Goal: Transaction & Acquisition: Obtain resource

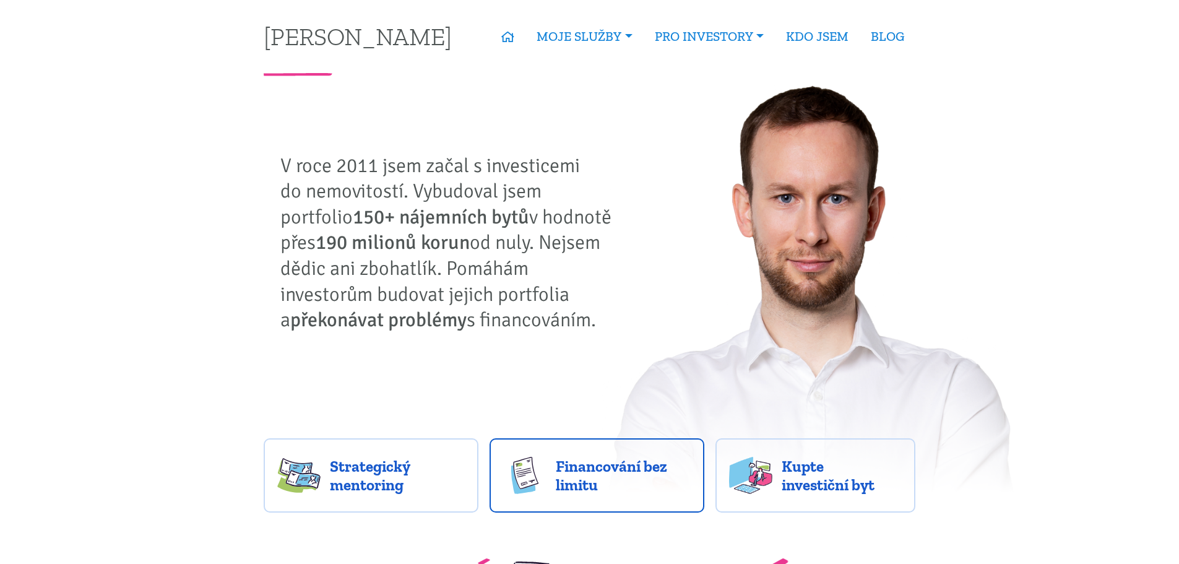
click at [613, 485] on span "Financování bez limitu" at bounding box center [623, 475] width 135 height 37
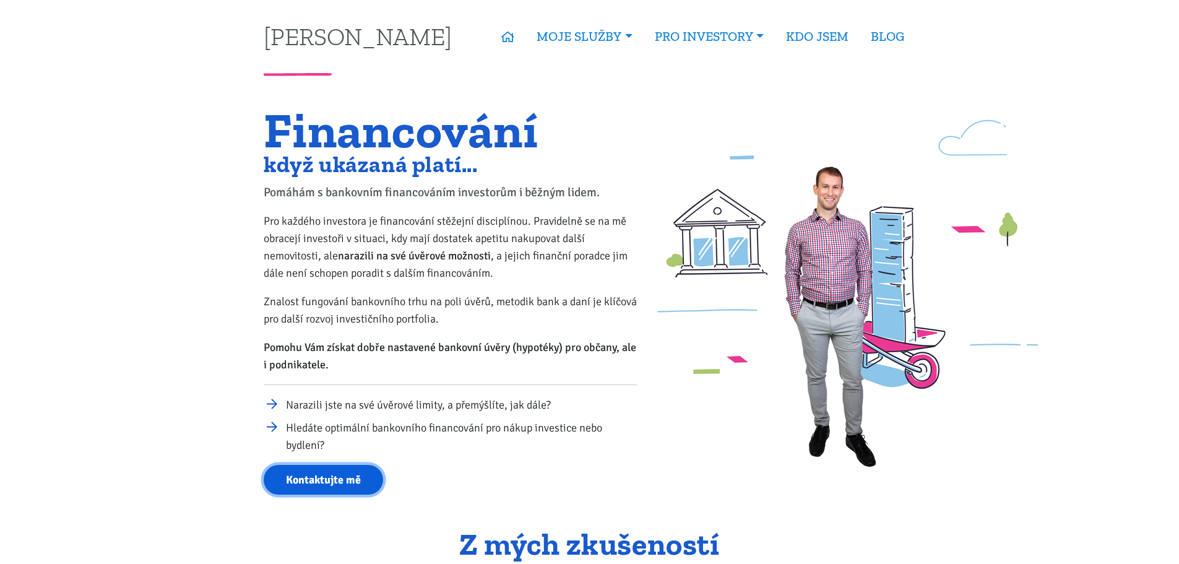
click at [308, 476] on link "Kontaktujte mě" at bounding box center [323, 480] width 119 height 30
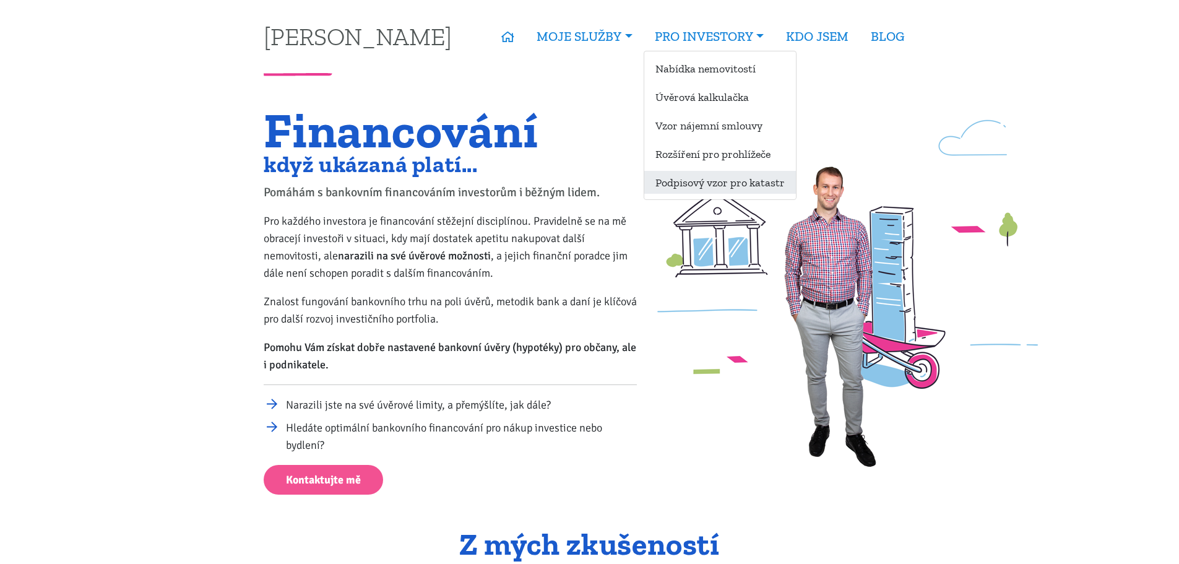
click at [711, 183] on link "Podpisový vzor pro katastr" at bounding box center [721, 182] width 152 height 23
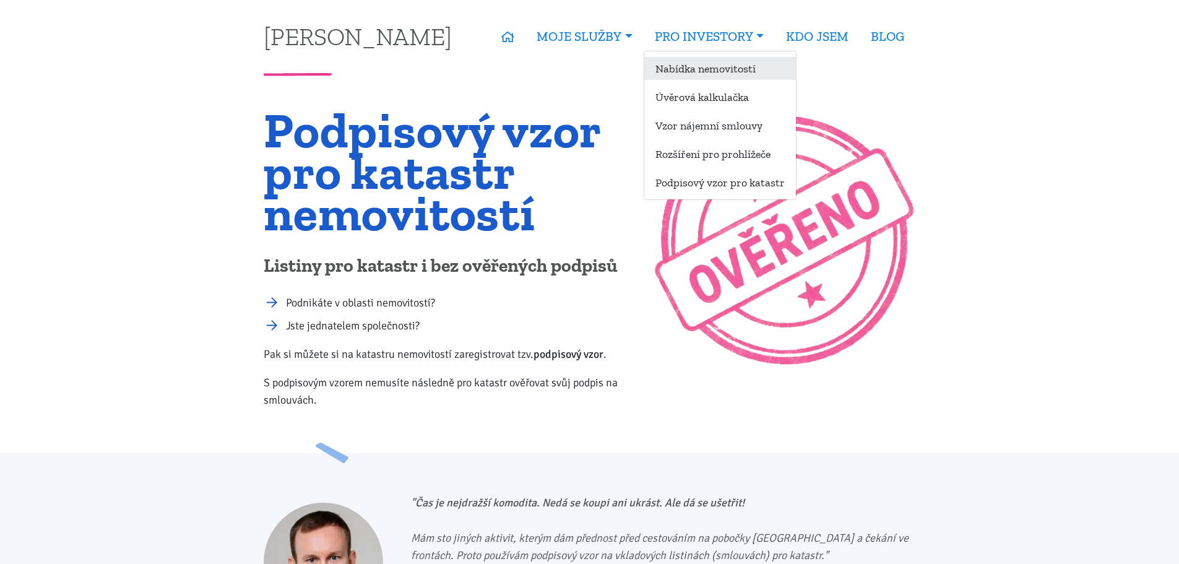
click at [701, 63] on link "Nabídka nemovitostí" at bounding box center [721, 68] width 152 height 23
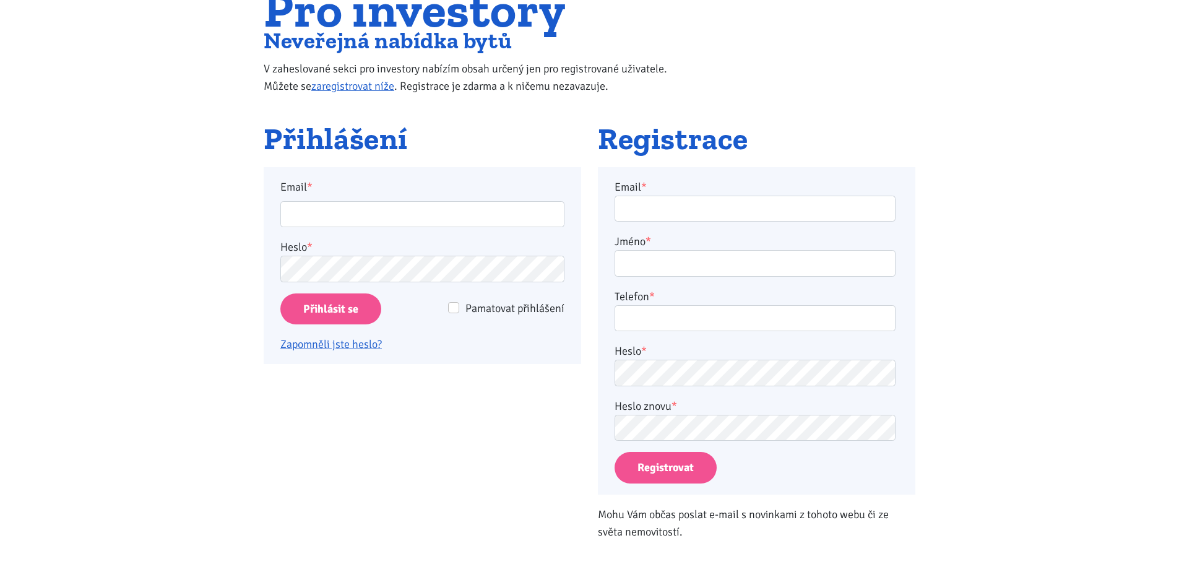
scroll to position [124, 0]
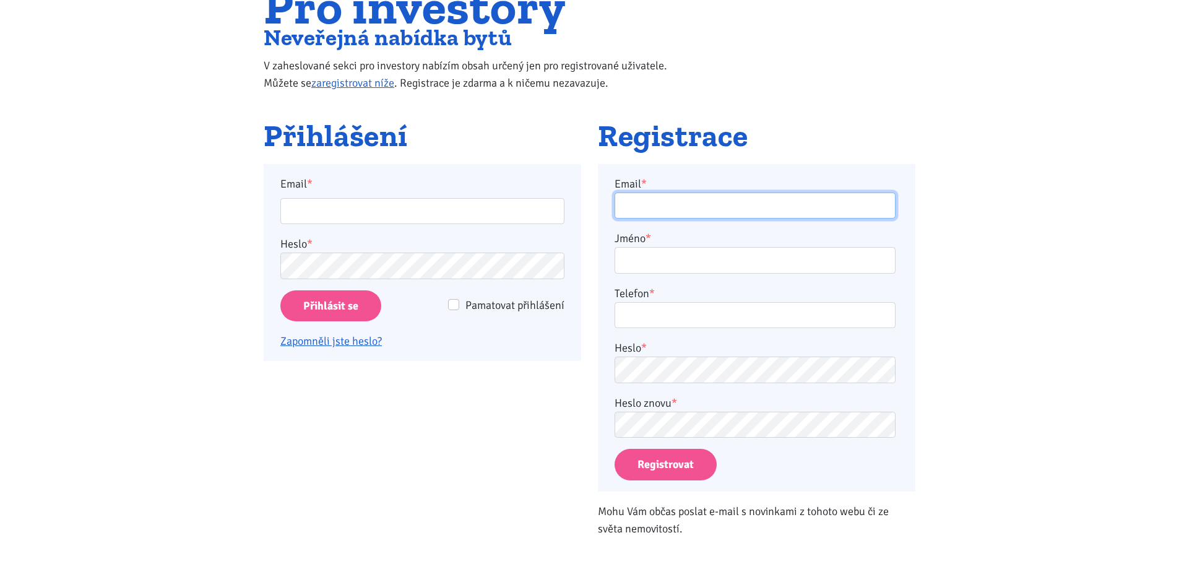
click at [691, 204] on input "Email *" at bounding box center [755, 206] width 281 height 27
type input "cyrilvojtesek@gmail.com"
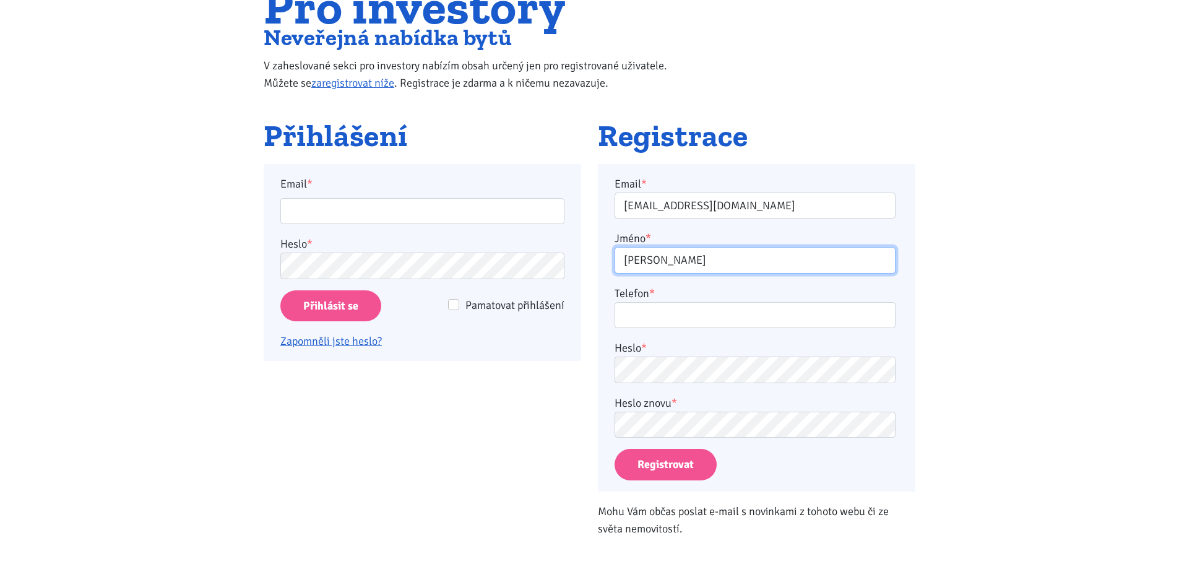
type input "Cyril"
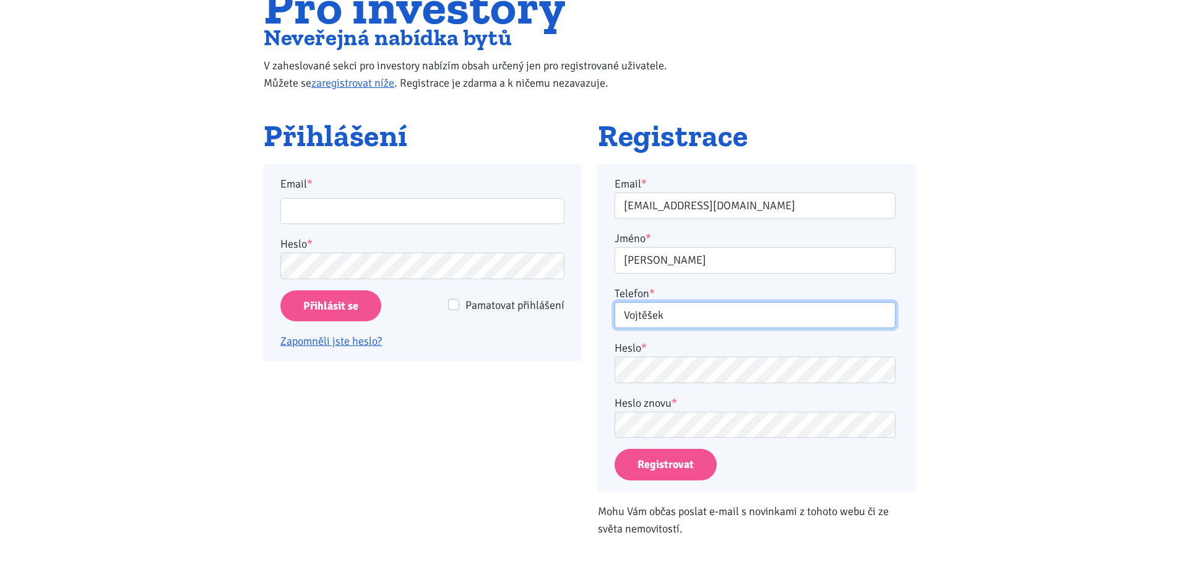
type input "Vojtěšek"
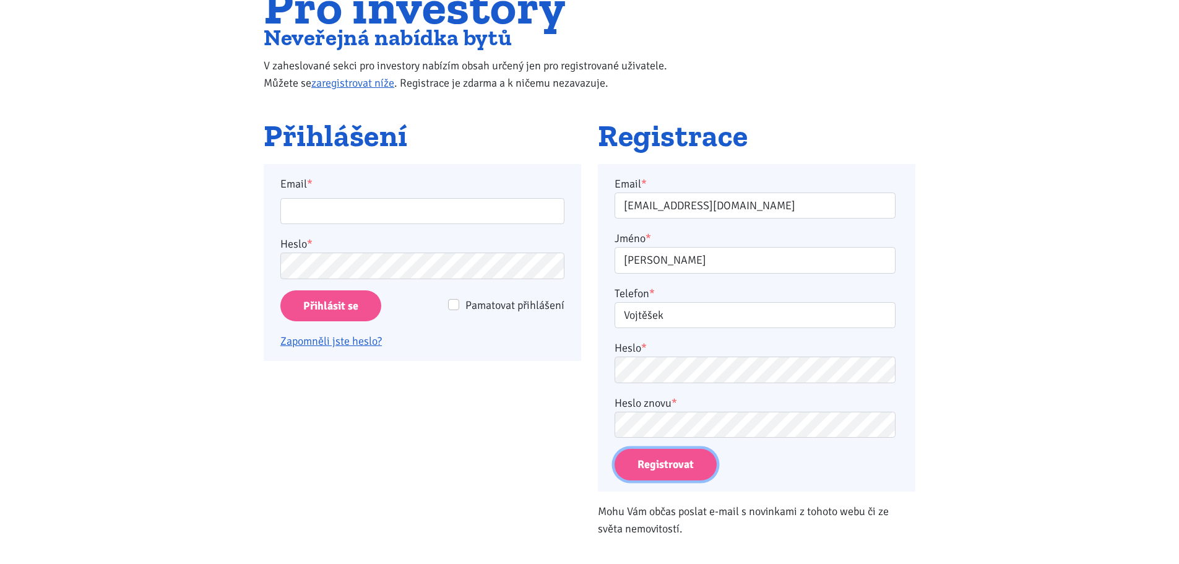
click at [660, 460] on button "Registrovat" at bounding box center [666, 465] width 102 height 32
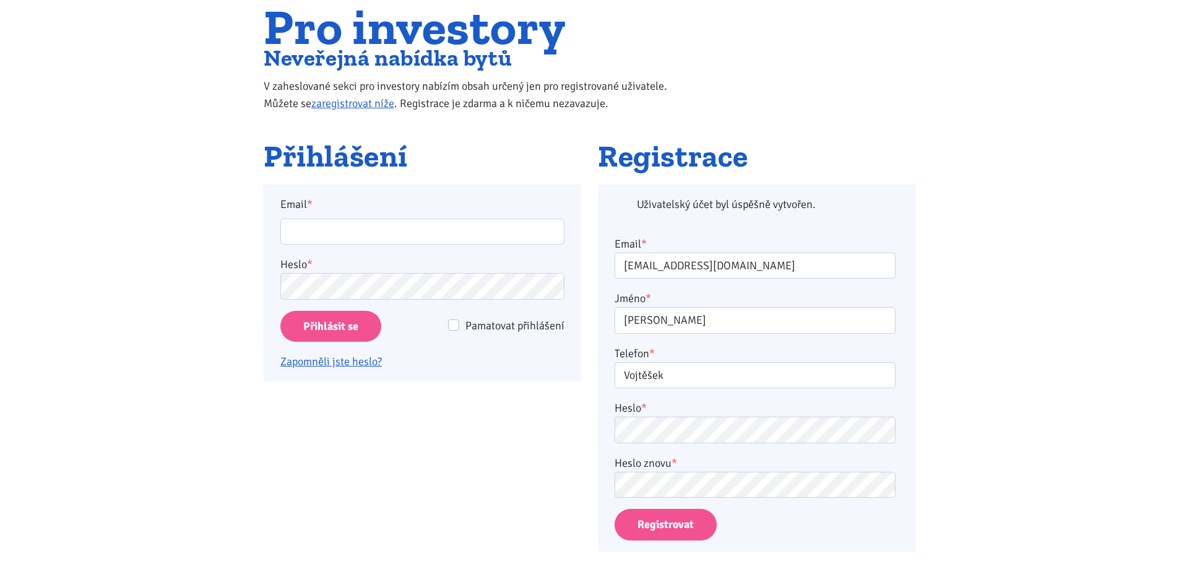
scroll to position [102, 0]
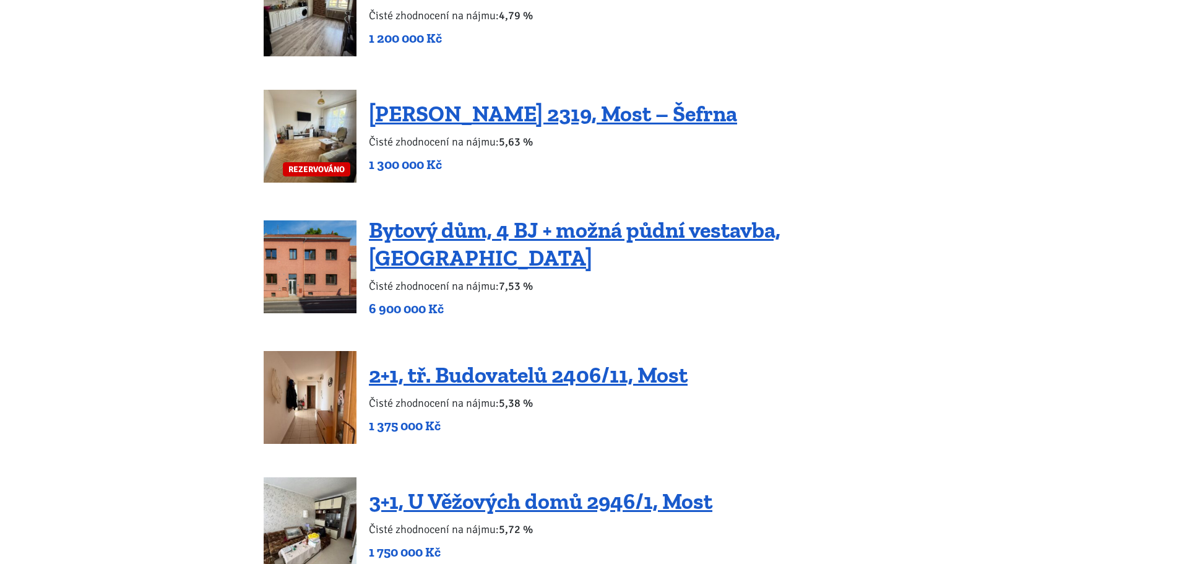
scroll to position [1300, 0]
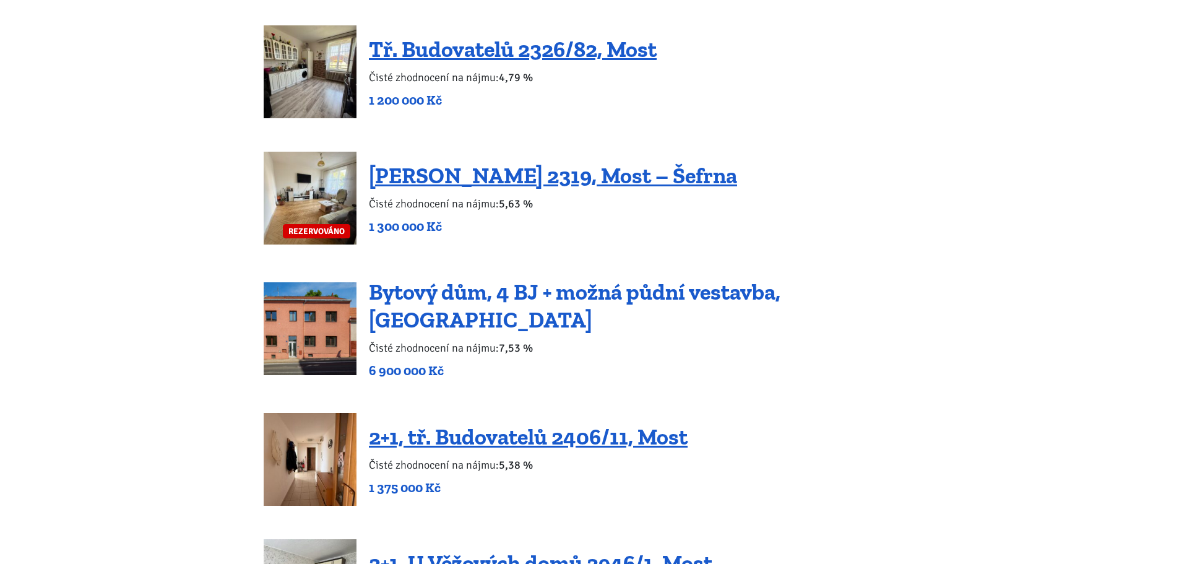
click at [474, 301] on link "Bytový dům, 4 BJ + možná půdní vestavba, Podbořany" at bounding box center [575, 306] width 412 height 54
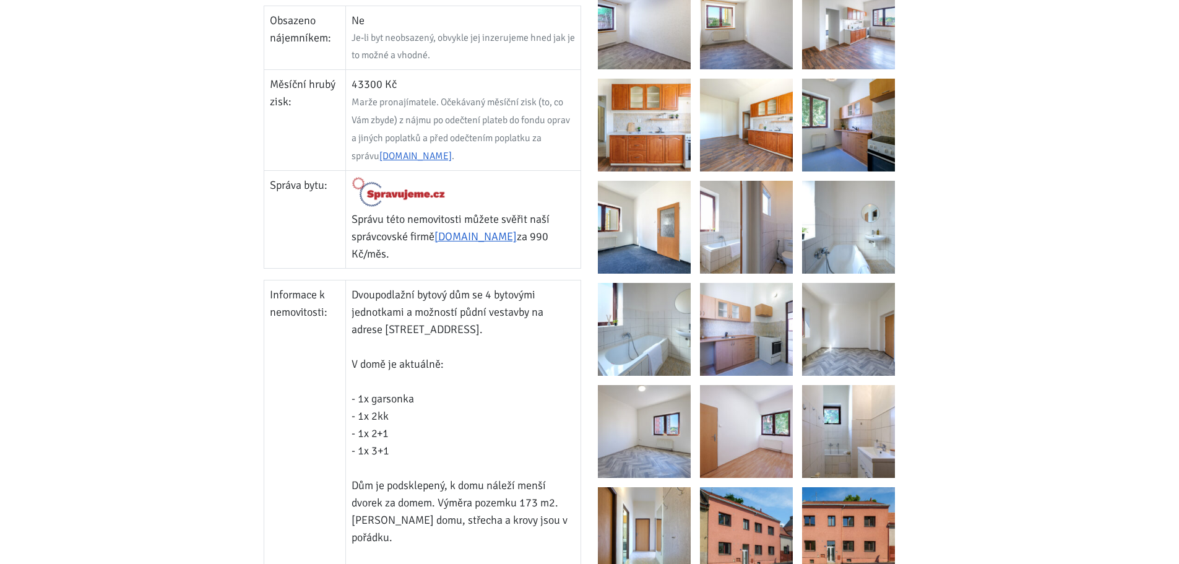
scroll to position [681, 0]
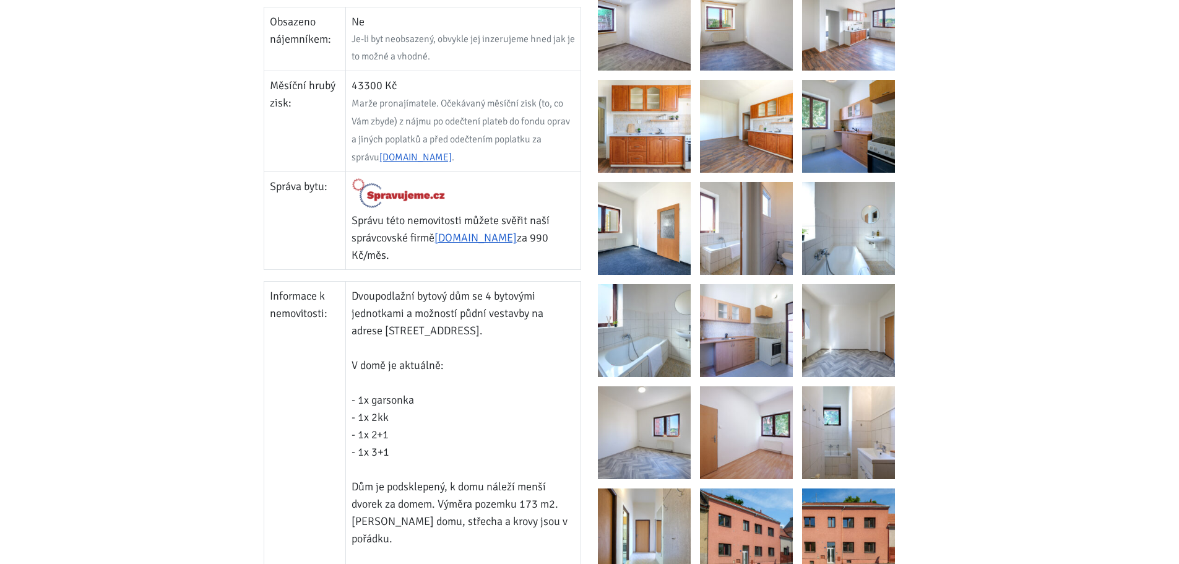
drag, startPoint x: 389, startPoint y: 311, endPoint x: 505, endPoint y: 315, distance: 116.4
click at [505, 315] on td "Dvoupodlažní bytový dům se 4 bytovými jednotkami a možností půdní vestavby na a…" at bounding box center [462, 529] width 235 height 497
click at [484, 405] on td "Dvoupodlažní bytový dům se 4 bytovými jednotkami a možností půdní vestavby na a…" at bounding box center [462, 529] width 235 height 497
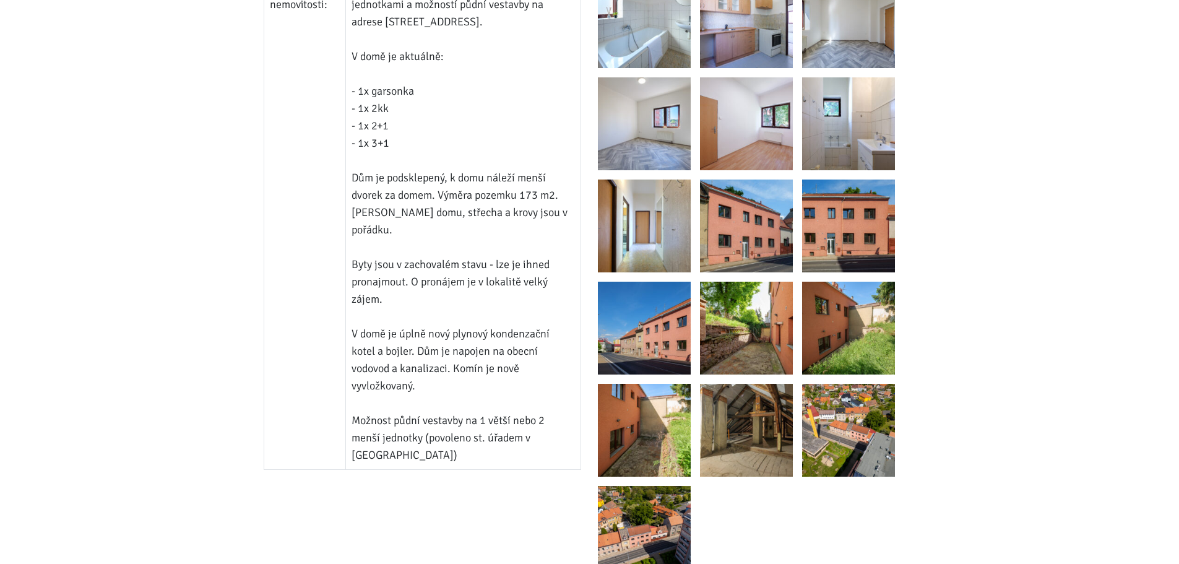
scroll to position [991, 0]
click at [866, 417] on img at bounding box center [848, 429] width 93 height 93
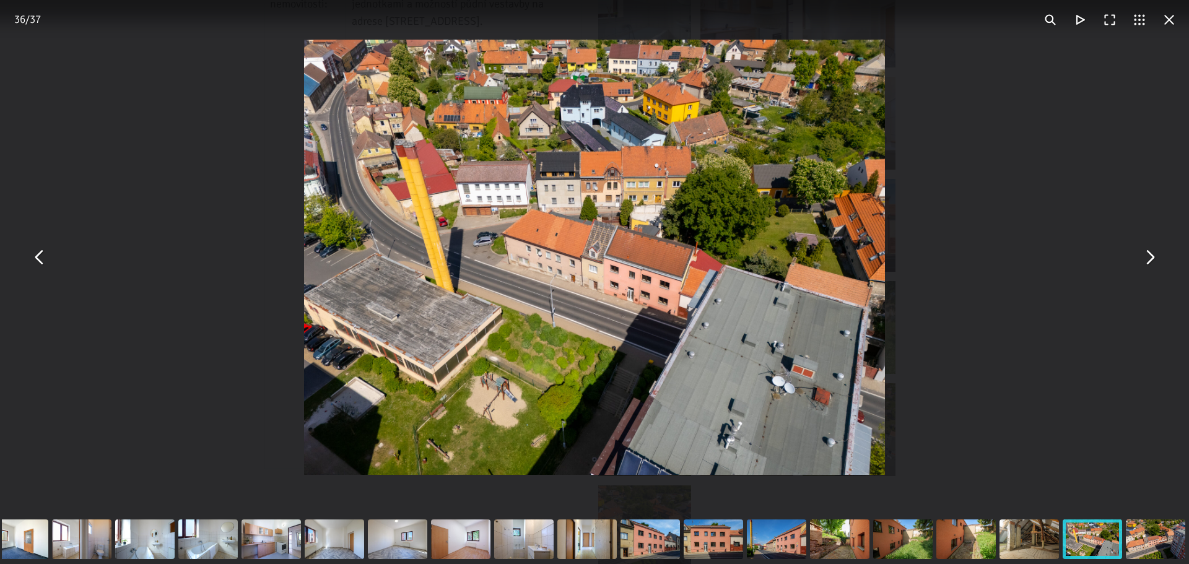
click at [1173, 19] on button "You can close this modal content with the ESC key" at bounding box center [1169, 20] width 30 height 30
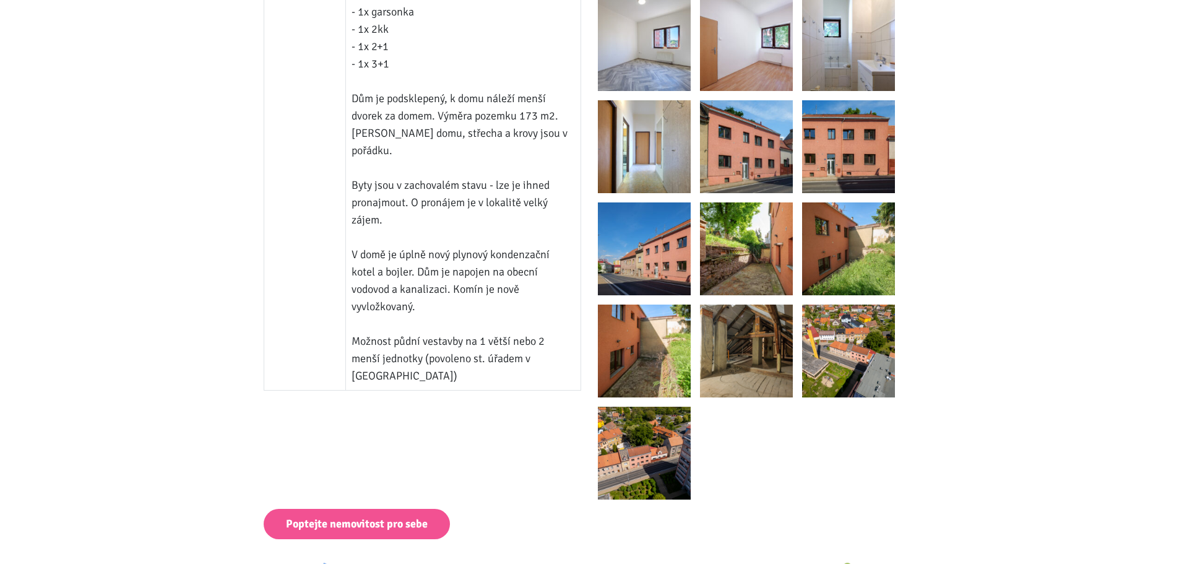
scroll to position [1114, 0]
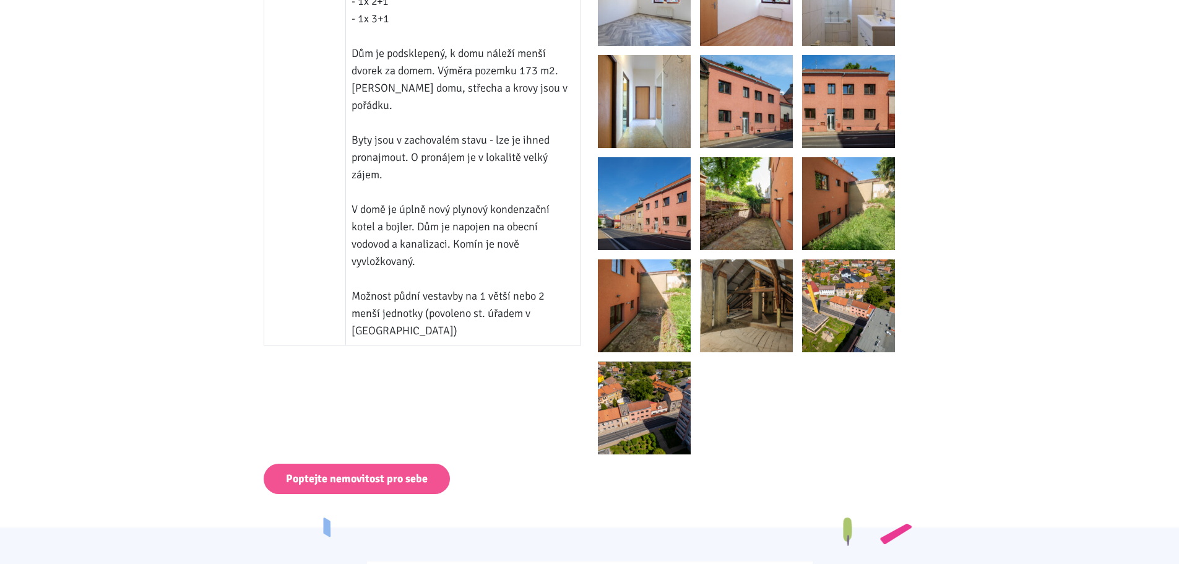
click at [773, 308] on img at bounding box center [746, 305] width 93 height 93
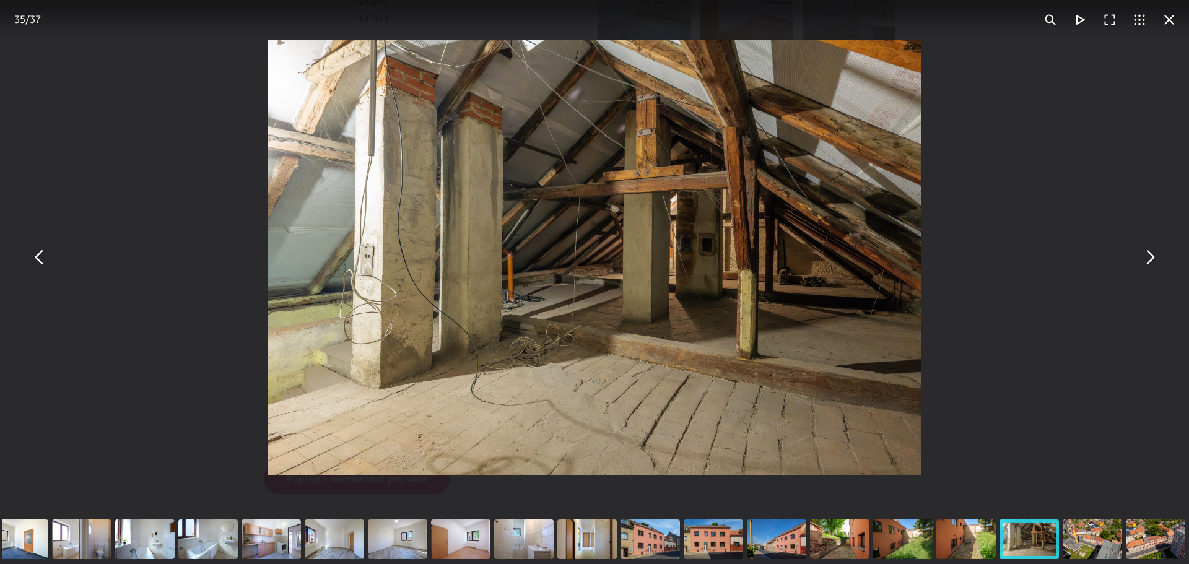
click at [1170, 26] on button "You can close this modal content with the ESC key" at bounding box center [1169, 20] width 30 height 30
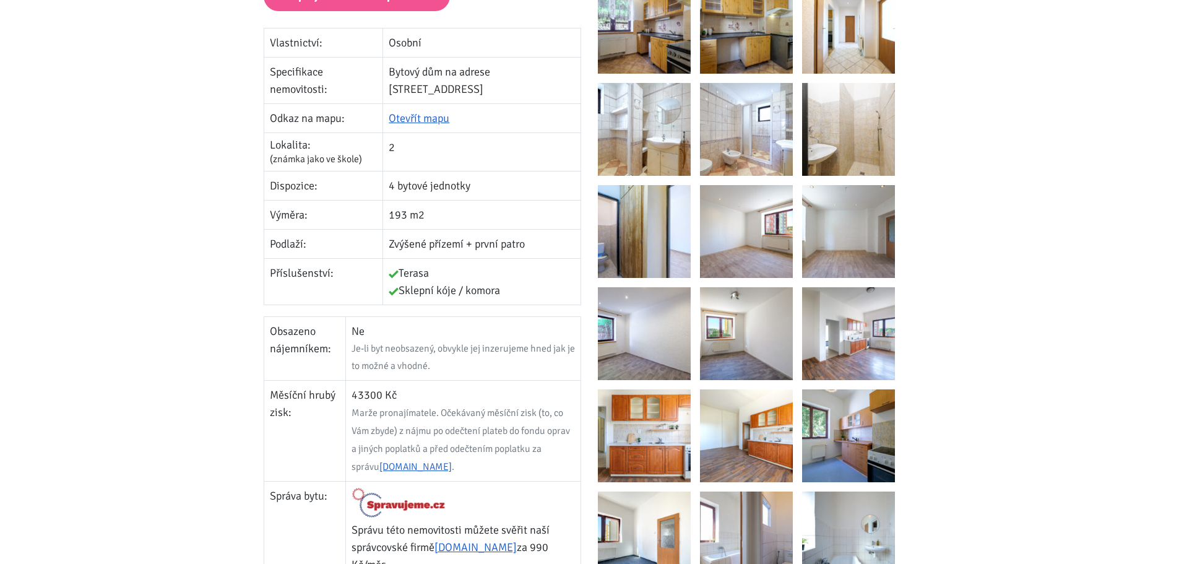
scroll to position [0, 0]
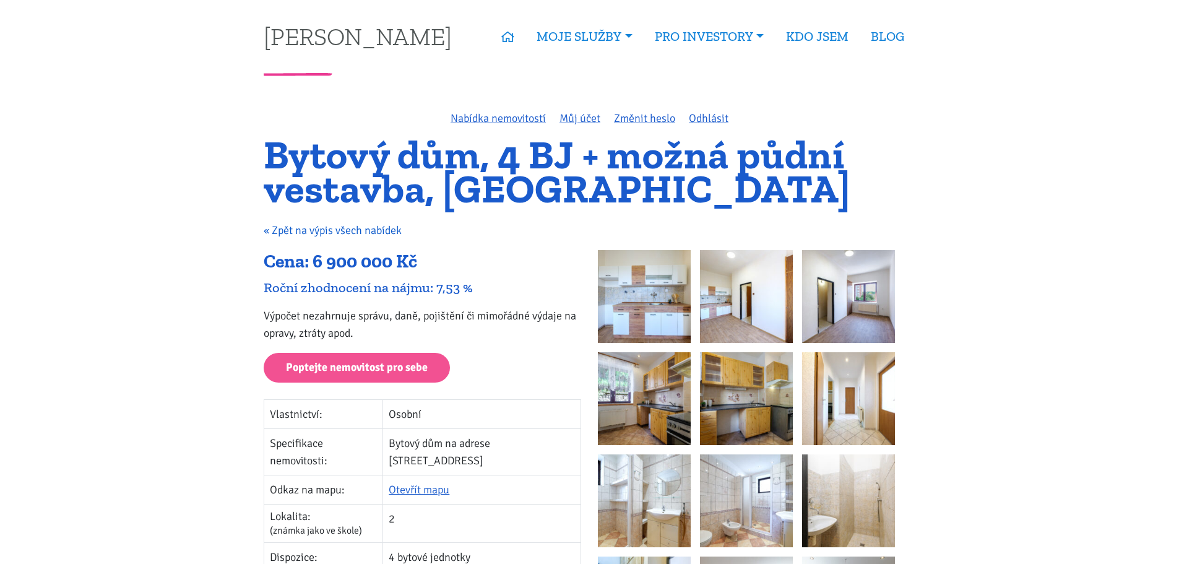
click at [331, 225] on link "« Zpět na výpis všech nabídek" at bounding box center [333, 231] width 138 height 14
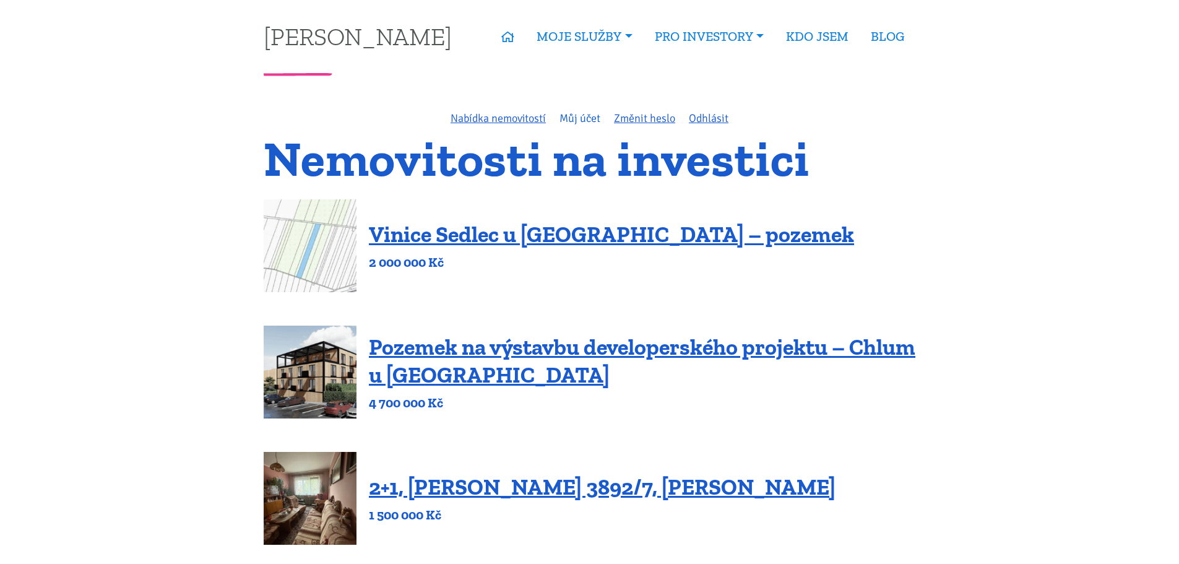
click at [573, 115] on link "Můj účet" at bounding box center [580, 118] width 41 height 14
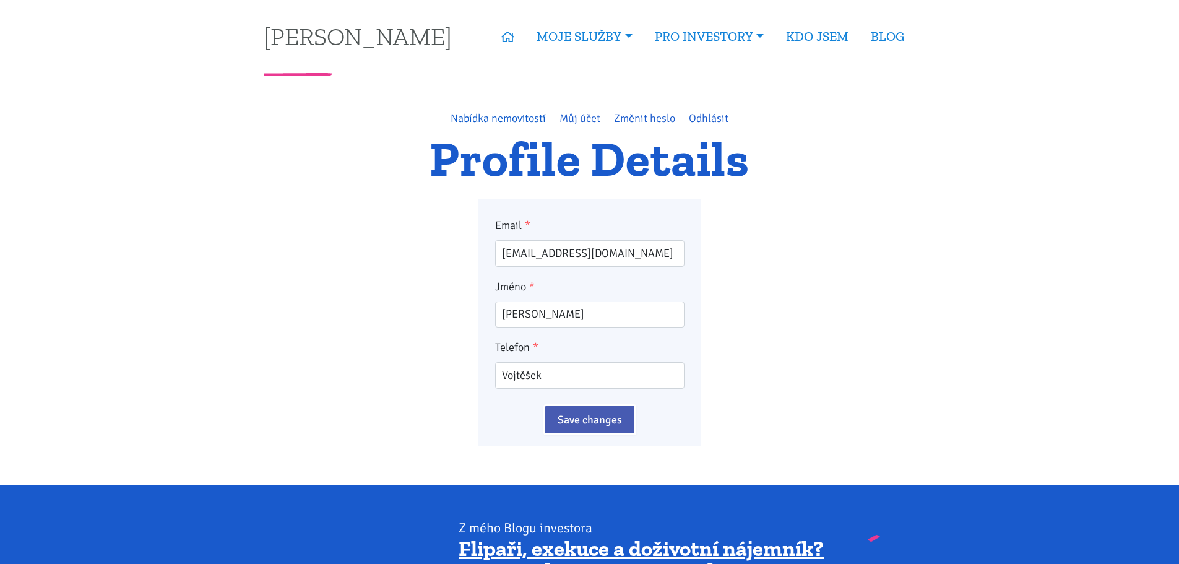
click at [519, 115] on link "Nabídka nemovitostí" at bounding box center [498, 118] width 95 height 14
